Goal: Task Accomplishment & Management: Use online tool/utility

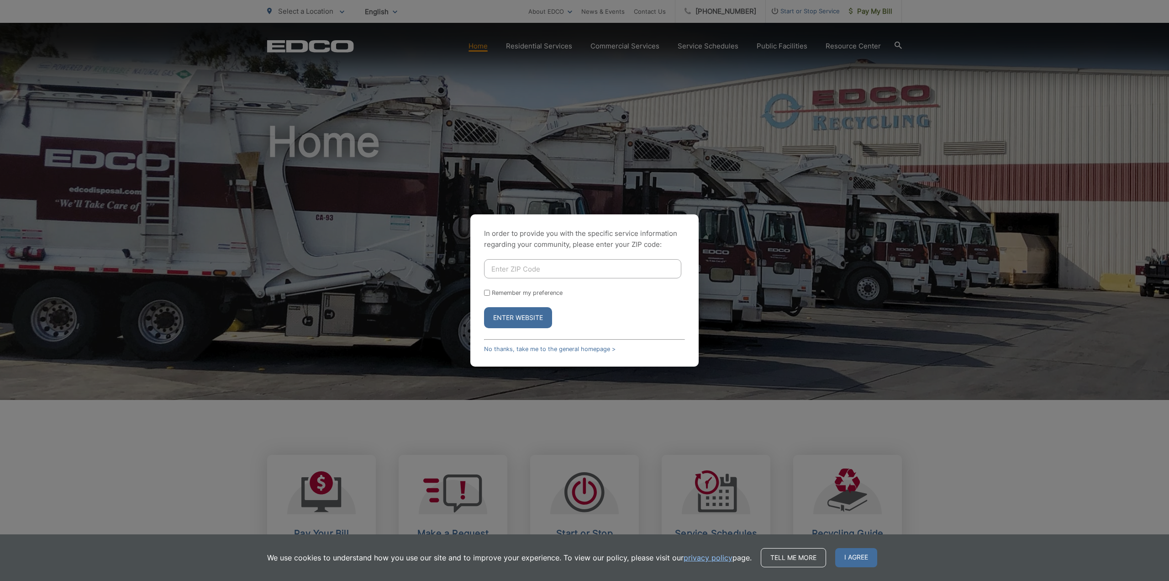
click at [518, 270] on input "Enter ZIP Code" at bounding box center [582, 268] width 197 height 19
type input "92064"
click at [527, 317] on button "Enter Website" at bounding box center [518, 317] width 68 height 21
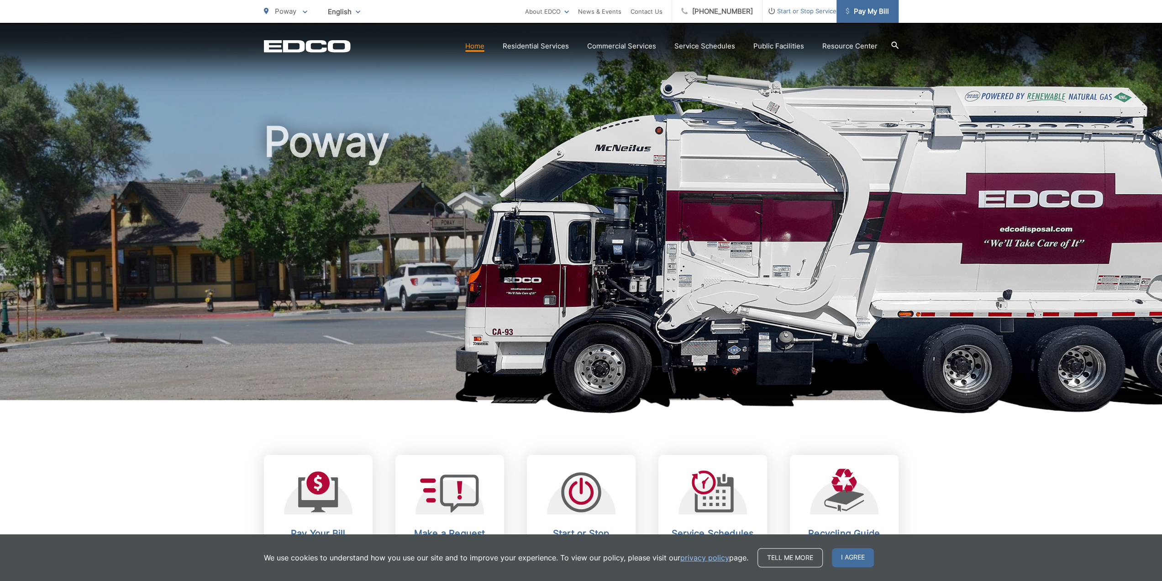
click at [864, 13] on span "Pay My Bill" at bounding box center [867, 11] width 43 height 11
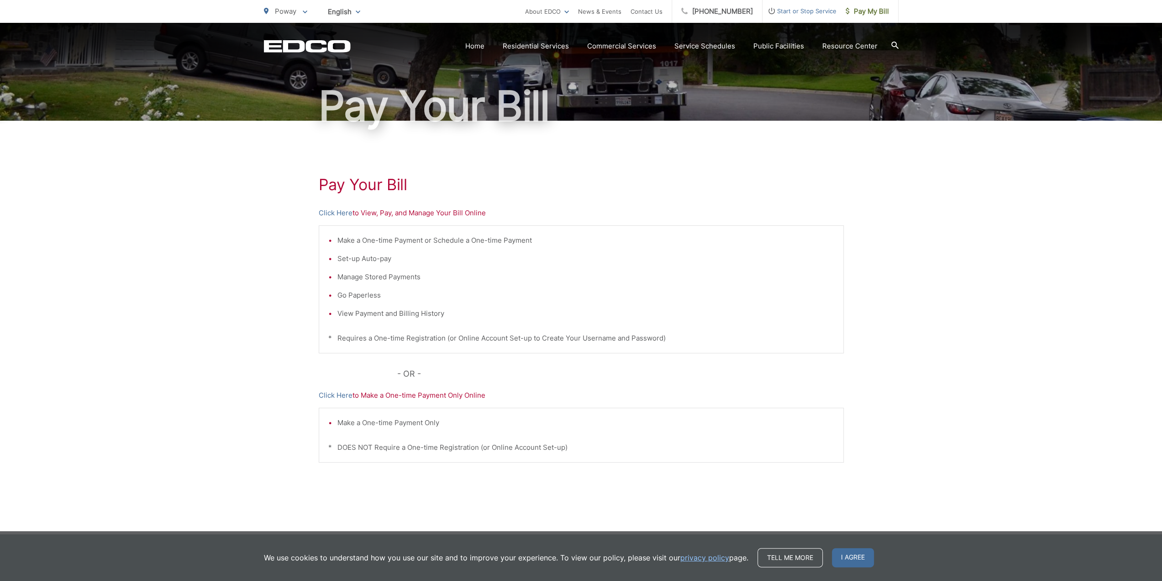
scroll to position [68, 0]
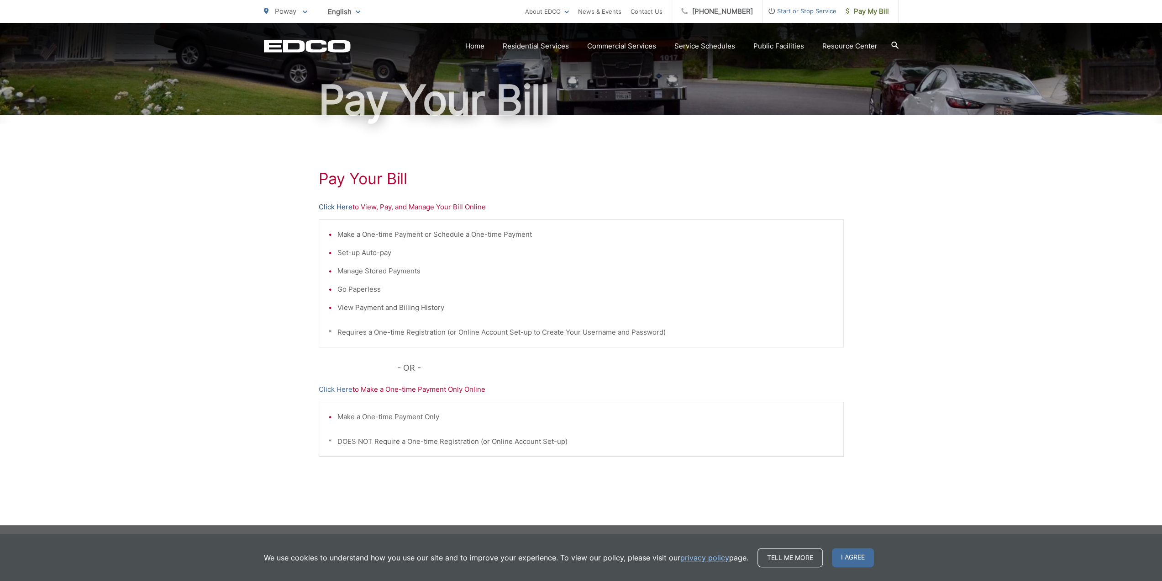
click at [334, 208] on link "Click Here" at bounding box center [336, 206] width 34 height 11
